Goal: Task Accomplishment & Management: Use online tool/utility

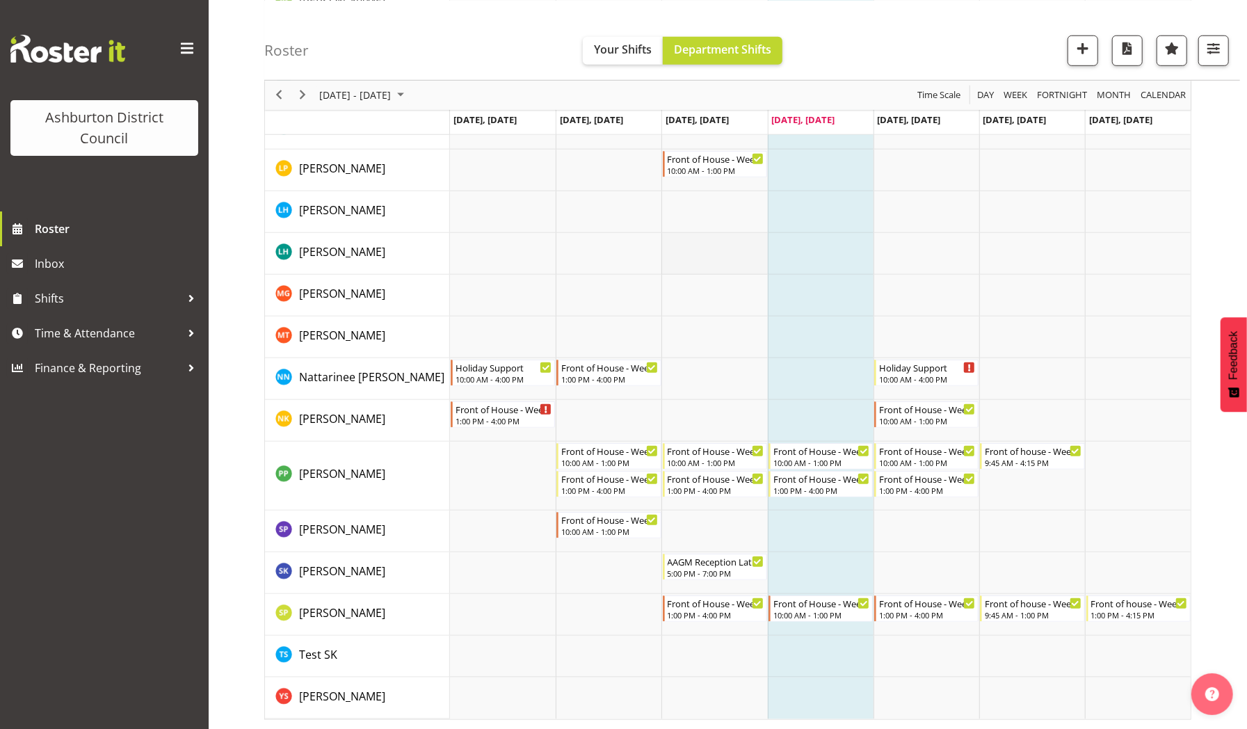
scroll to position [741, 0]
click at [698, 455] on div "Front of House - Weekday 10:00 AM - 1:00 PM" at bounding box center [716, 456] width 97 height 26
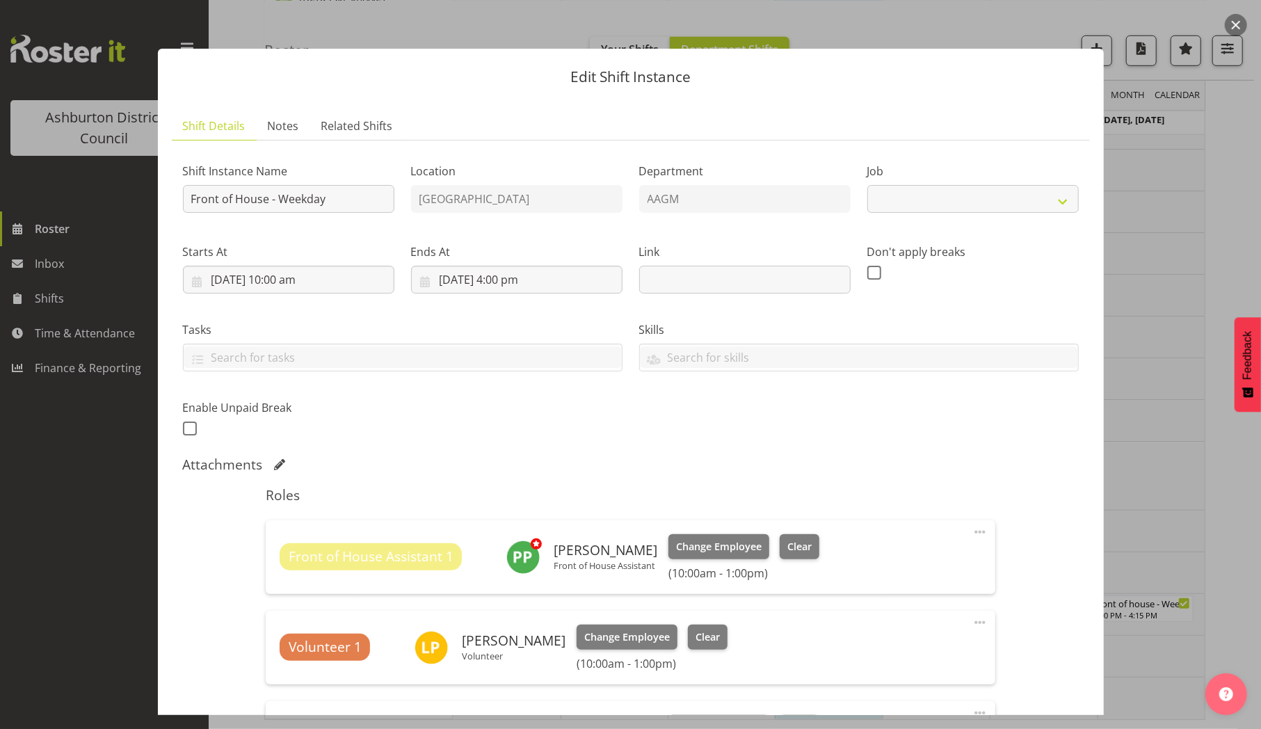
select select "10103"
click at [713, 542] on span "Change Employee" at bounding box center [719, 546] width 86 height 15
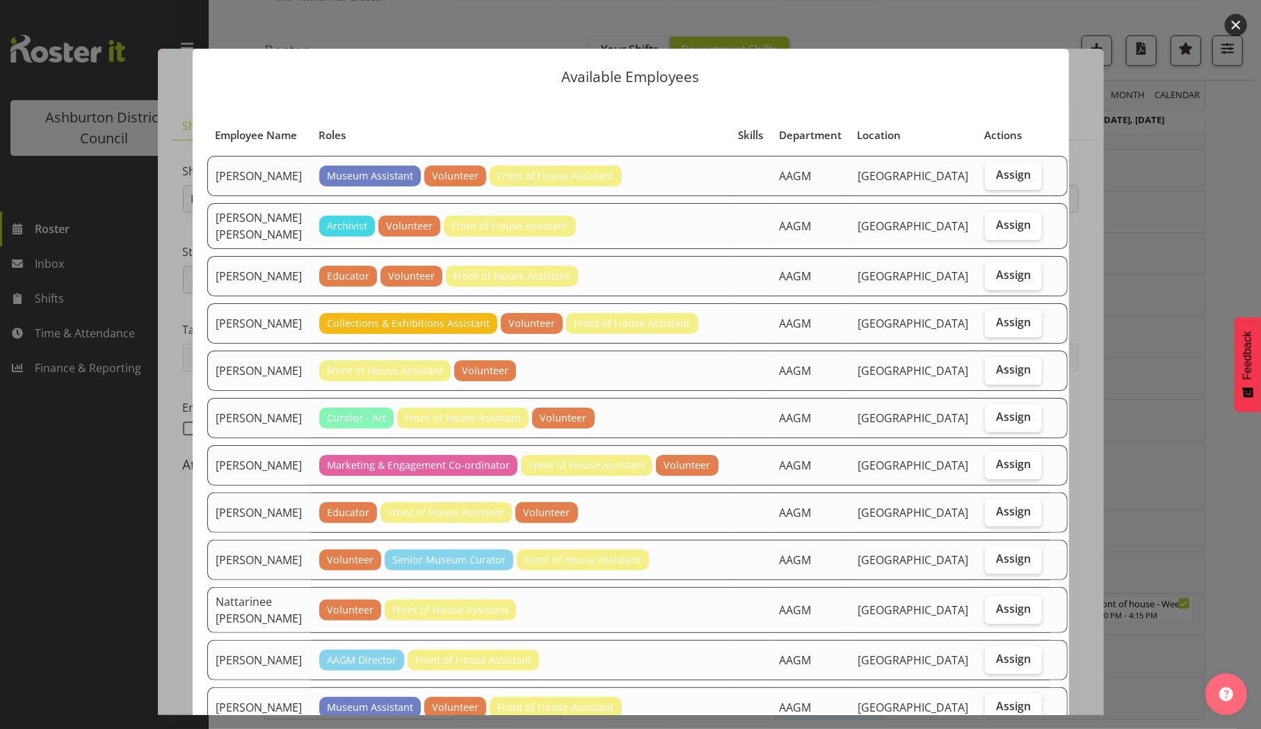
click at [1143, 316] on div at bounding box center [630, 364] width 1261 height 729
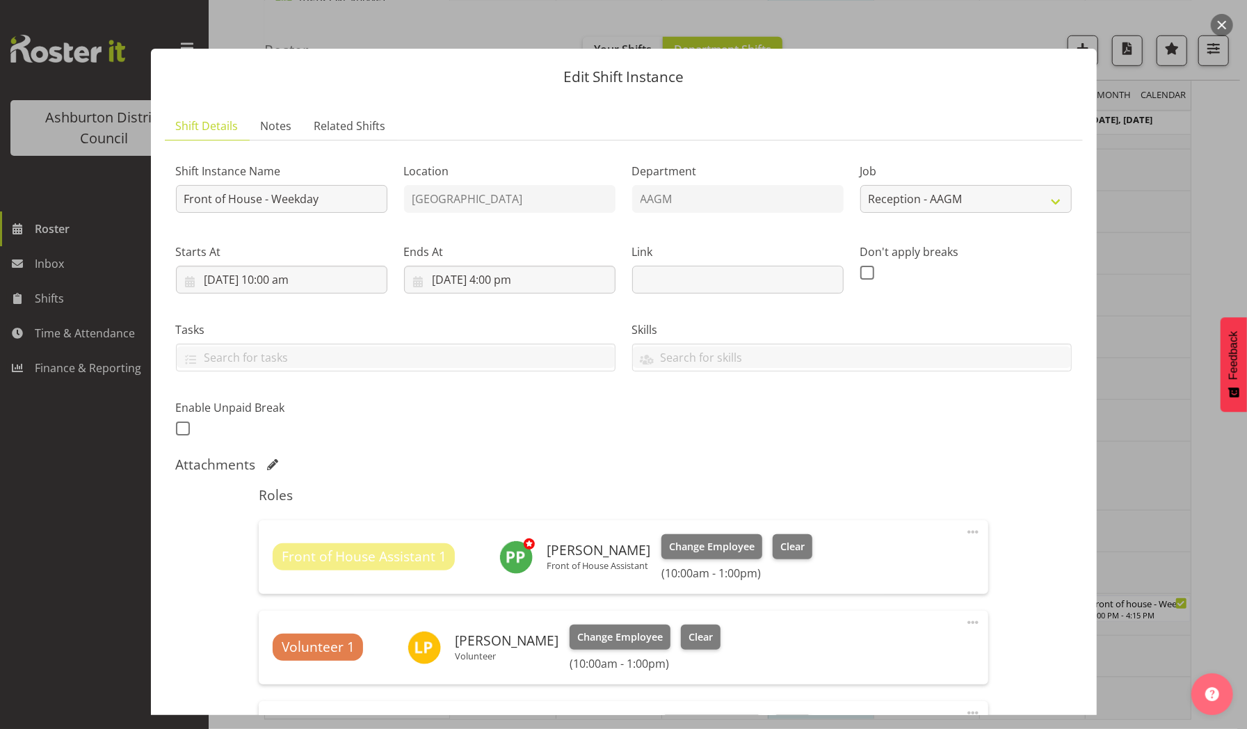
click at [1143, 316] on div at bounding box center [623, 364] width 1247 height 729
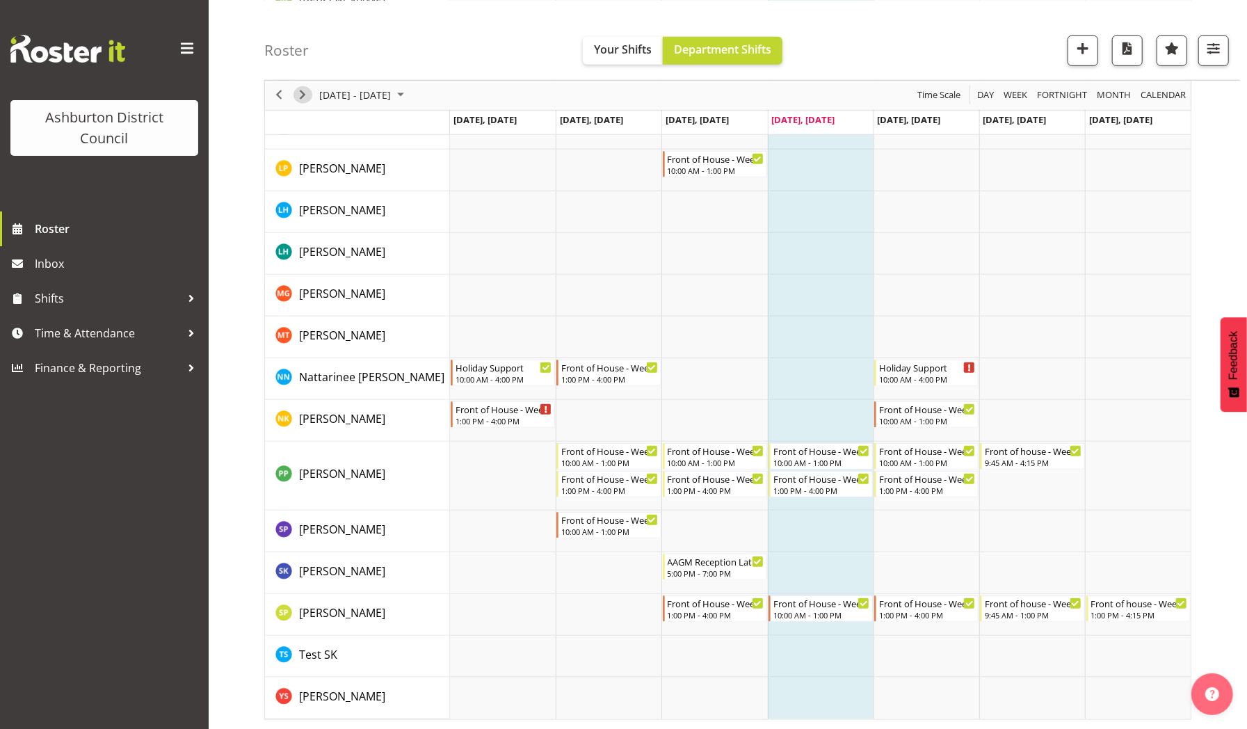
click at [303, 92] on span "Next" at bounding box center [302, 94] width 17 height 17
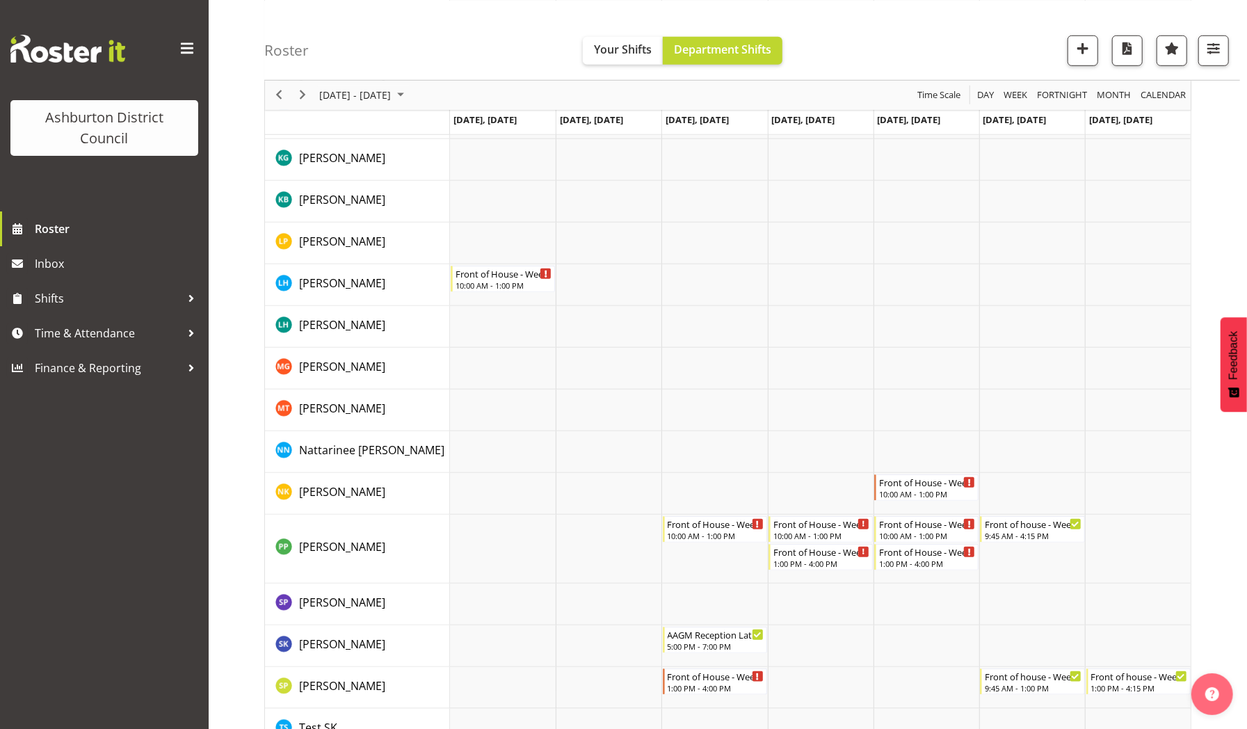
scroll to position [724, 0]
click at [706, 524] on div "Front of House - Weekday" at bounding box center [716, 522] width 97 height 14
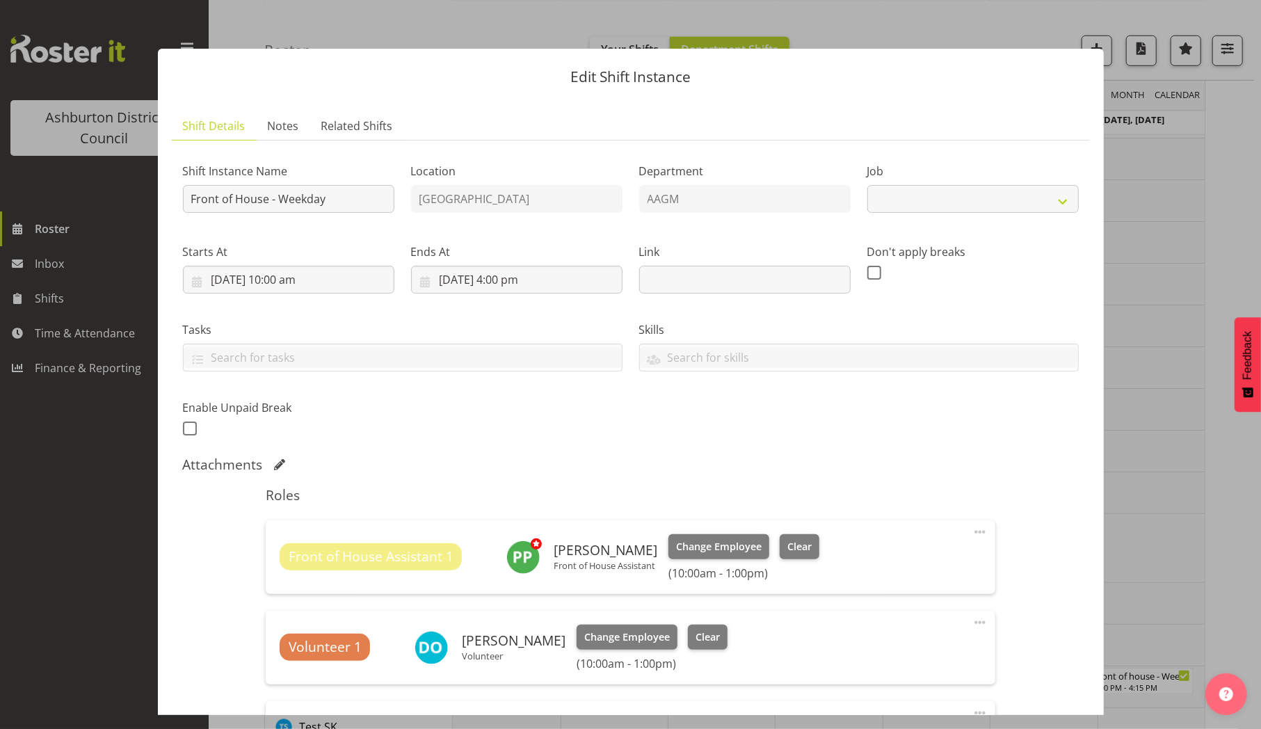
select select "10103"
click at [702, 547] on span "Change Employee" at bounding box center [719, 546] width 86 height 15
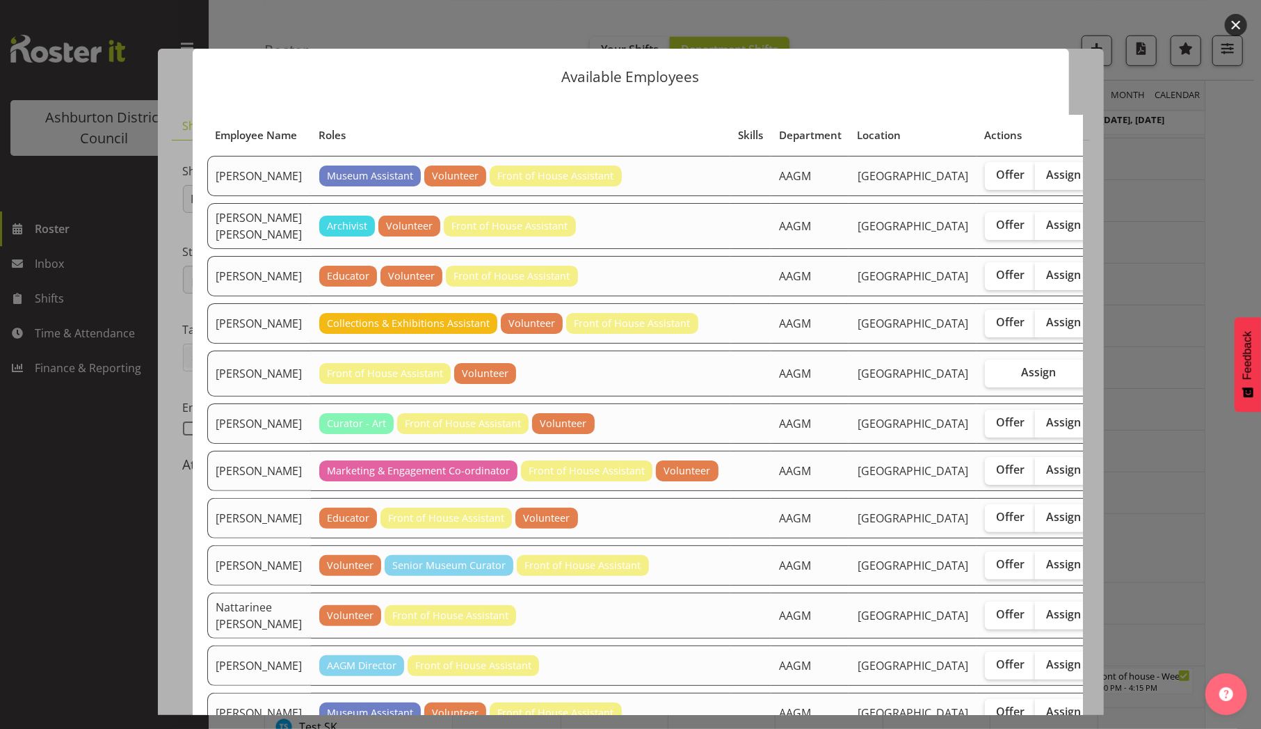
click at [1162, 515] on div at bounding box center [630, 364] width 1261 height 729
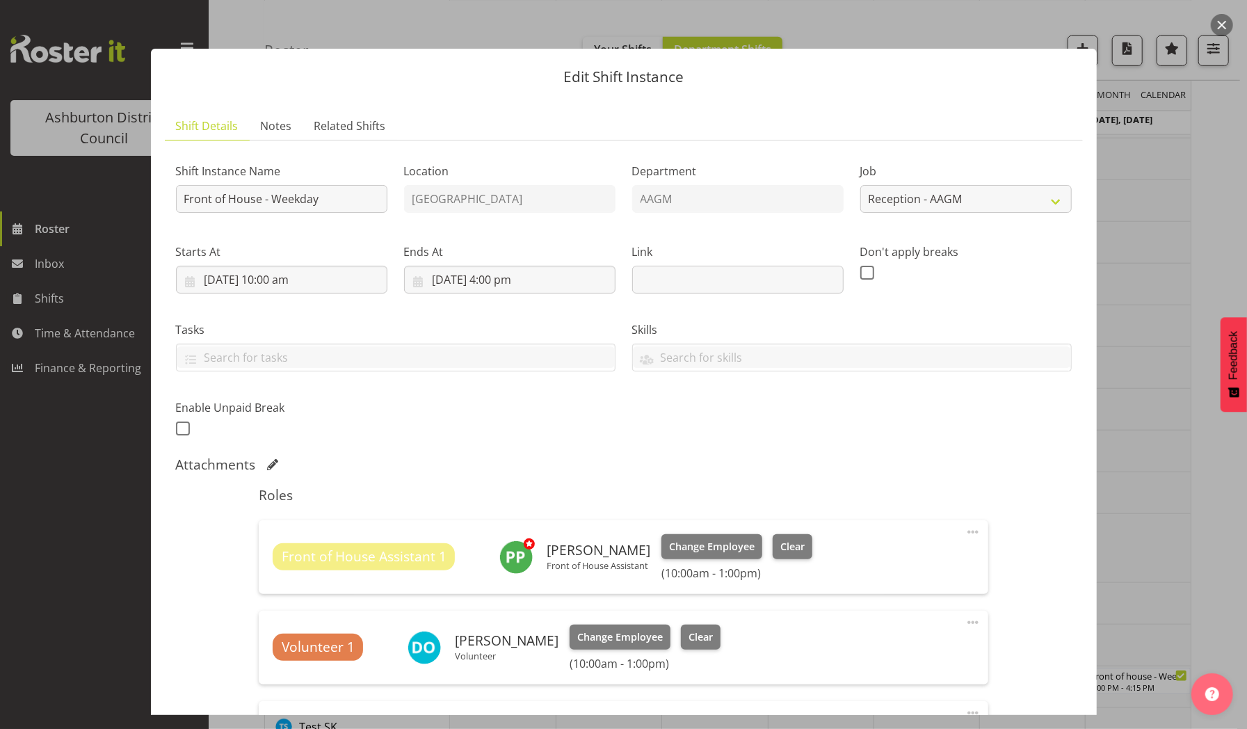
click at [1162, 515] on div at bounding box center [623, 364] width 1247 height 729
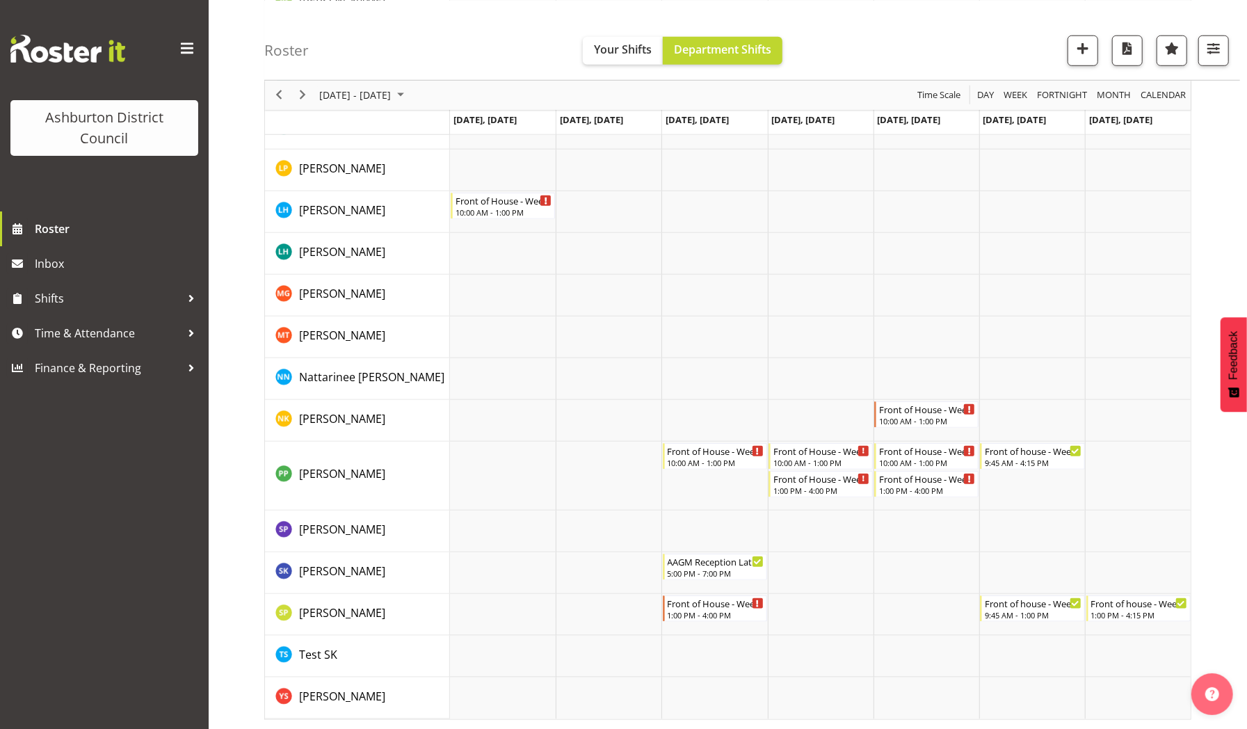
scroll to position [0, 0]
